Goal: Find specific page/section

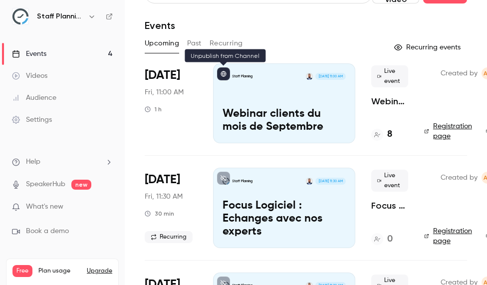
scroll to position [26, 0]
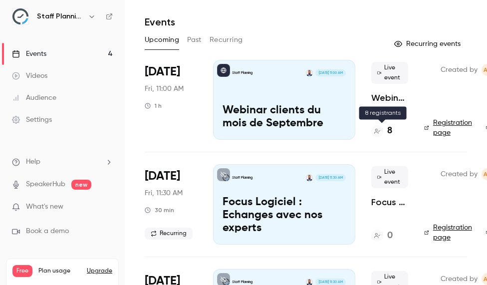
click at [387, 127] on div "8" at bounding box center [381, 130] width 21 height 13
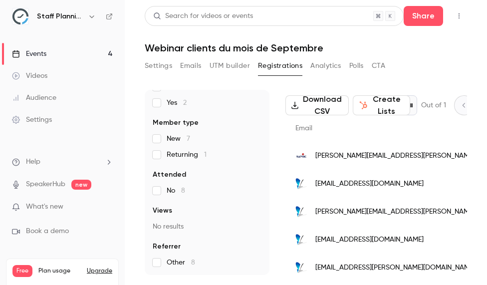
scroll to position [58, 0]
